Goal: Task Accomplishment & Management: Manage account settings

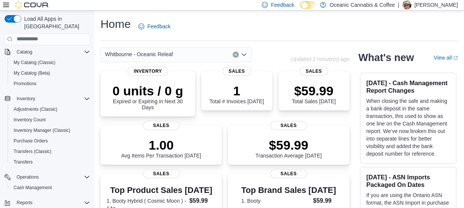
scroll to position [81, 0]
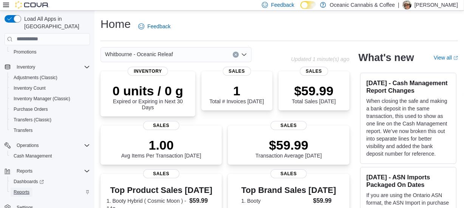
click at [23, 190] on span "Reports" at bounding box center [22, 193] width 16 height 6
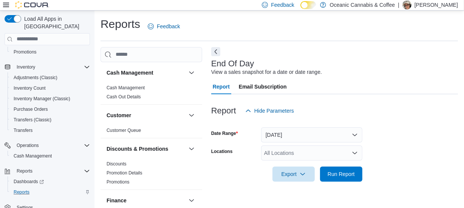
scroll to position [16, 0]
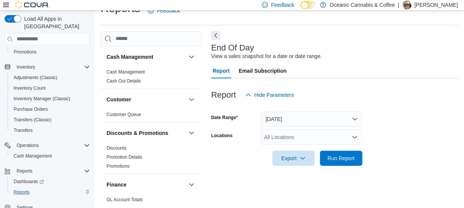
click at [218, 35] on button "Next" at bounding box center [215, 35] width 9 height 9
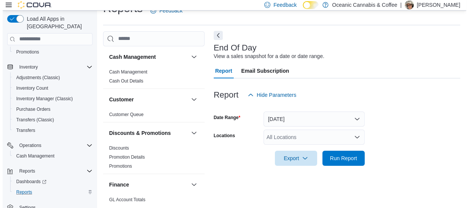
scroll to position [0, 0]
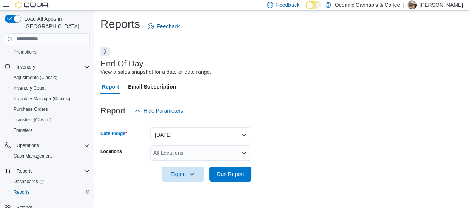
click at [245, 135] on button "Today" at bounding box center [200, 135] width 101 height 15
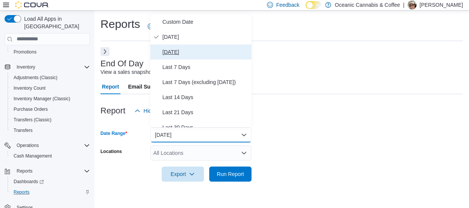
click at [178, 51] on span "Yesterday" at bounding box center [205, 52] width 86 height 9
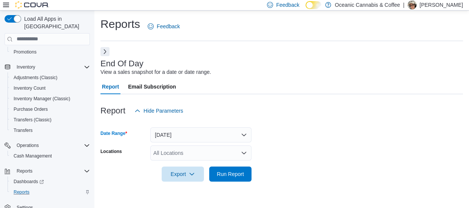
click at [245, 153] on icon "Open list of options" at bounding box center [244, 153] width 5 height 2
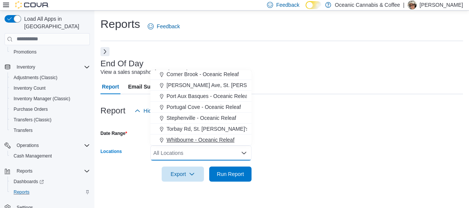
click at [224, 137] on span "Whitbourne - Oceanic Releaf" at bounding box center [201, 140] width 68 height 8
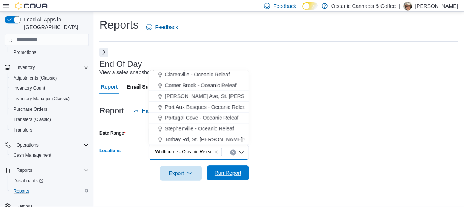
scroll to position [34, 0]
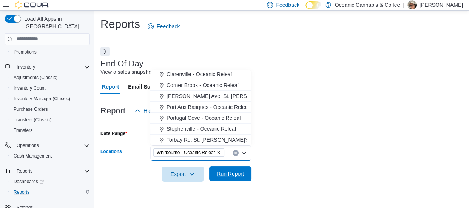
click at [234, 174] on span "Run Report" at bounding box center [230, 174] width 27 height 8
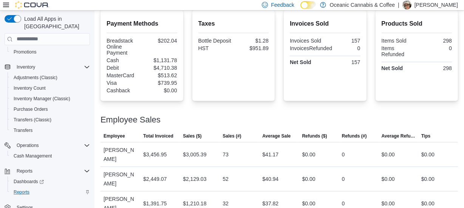
scroll to position [267, 0]
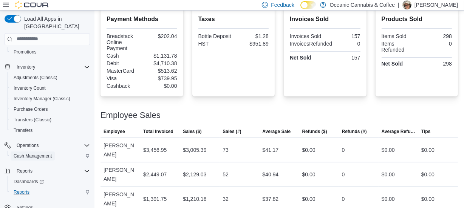
click at [46, 153] on span "Cash Management" at bounding box center [33, 156] width 38 height 6
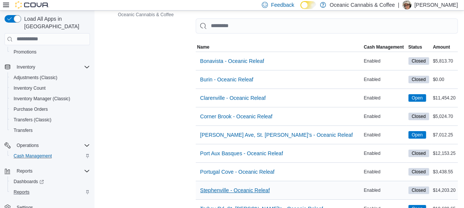
scroll to position [83, 0]
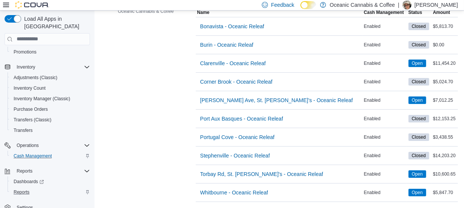
click at [429, 5] on p "Tina Parsons" at bounding box center [435, 4] width 43 height 9
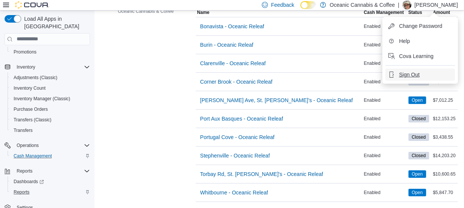
click at [417, 71] on span "Sign Out" at bounding box center [409, 75] width 20 height 8
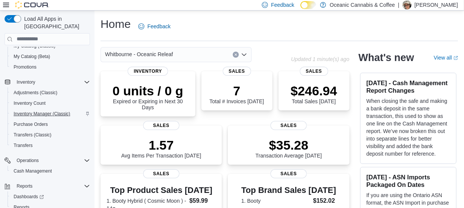
scroll to position [68, 0]
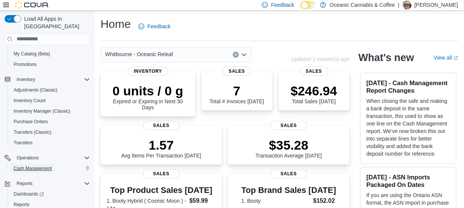
click at [34, 166] on span "Cash Management" at bounding box center [33, 169] width 38 height 6
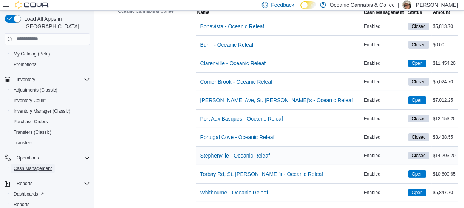
scroll to position [83, 0]
click at [428, 5] on p "Tina Parsons" at bounding box center [435, 4] width 43 height 9
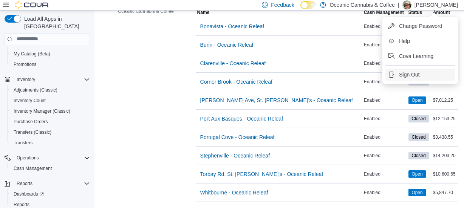
click at [415, 71] on span "Sign Out" at bounding box center [409, 75] width 20 height 8
